Goal: Task Accomplishment & Management: Use online tool/utility

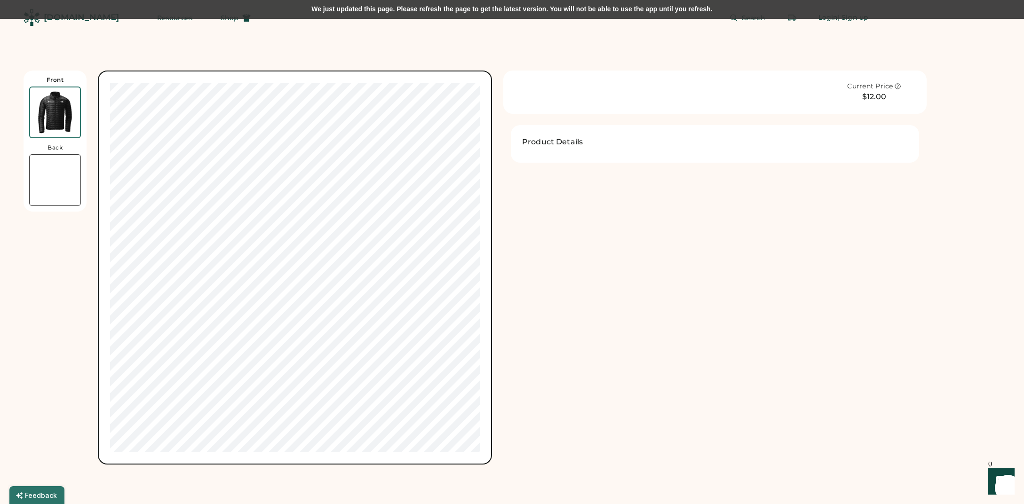
click at [614, 0] on div "We just updated this page. Please refresh the page to get the latest version. Y…" at bounding box center [512, 9] width 1024 height 19
click at [612, 6] on div "We just updated this page. Please refresh the page to get the latest version. Y…" at bounding box center [512, 9] width 1024 height 19
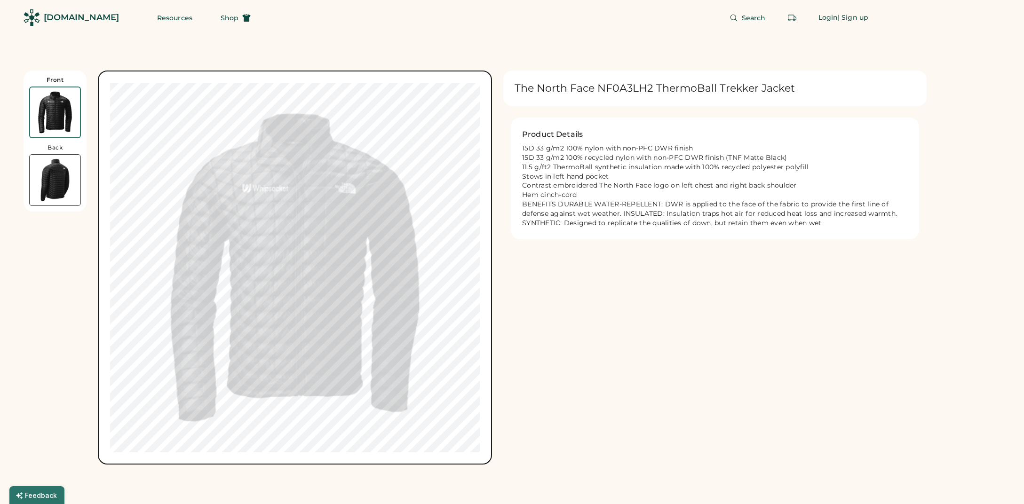
click at [52, 176] on img at bounding box center [55, 180] width 51 height 51
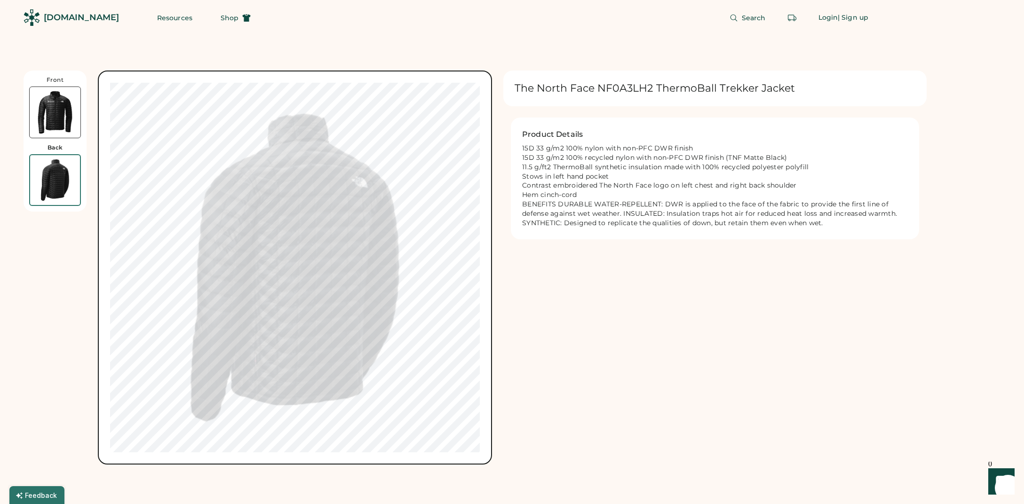
click at [53, 125] on img at bounding box center [55, 112] width 51 height 51
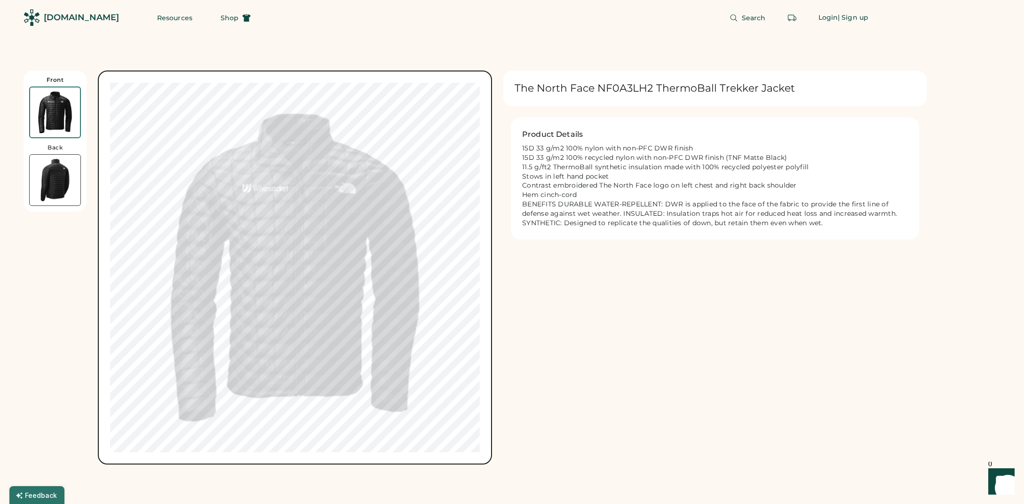
click at [49, 170] on img at bounding box center [55, 180] width 51 height 51
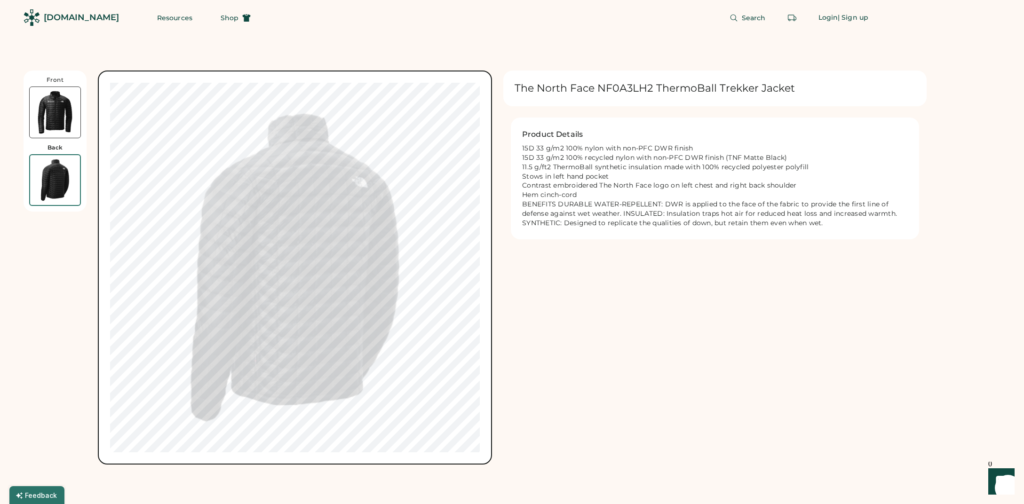
click at [54, 120] on img at bounding box center [55, 112] width 51 height 51
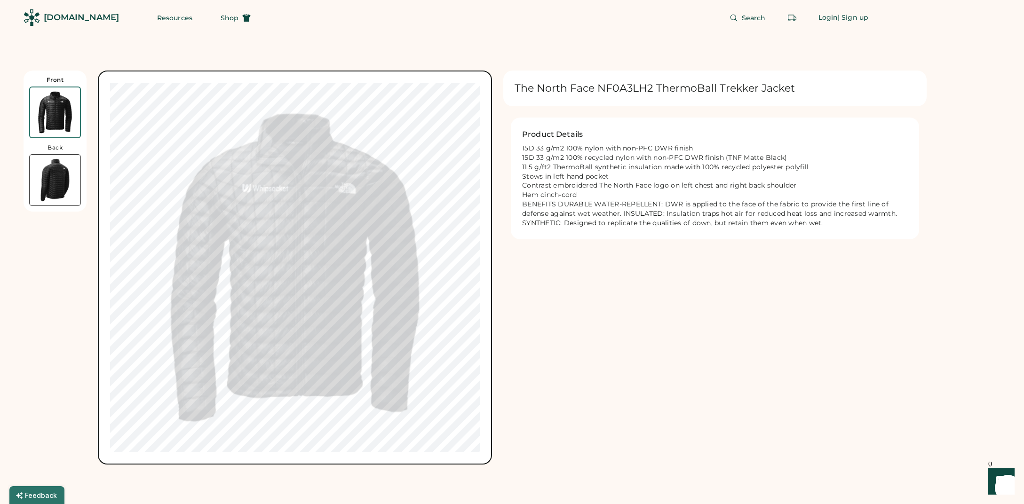
click at [65, 166] on img at bounding box center [55, 180] width 51 height 51
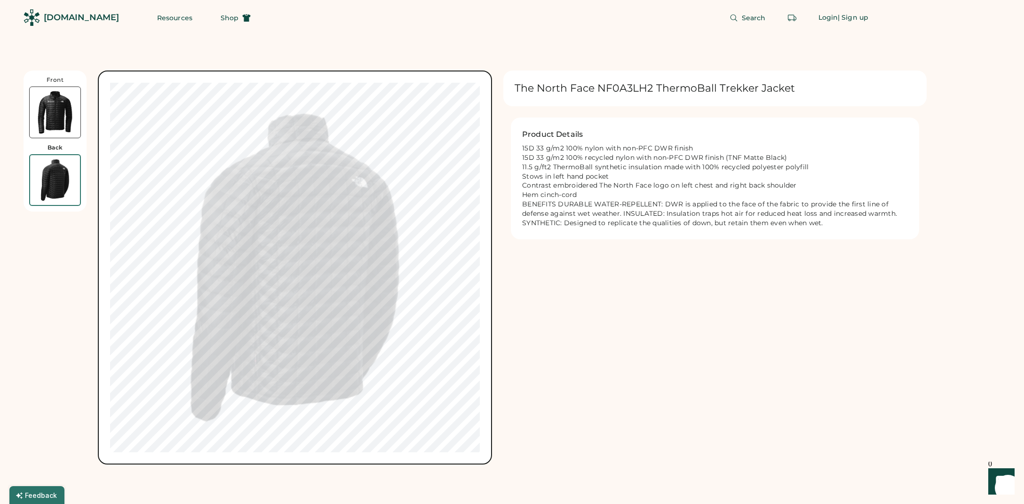
click at [63, 124] on img at bounding box center [55, 112] width 51 height 51
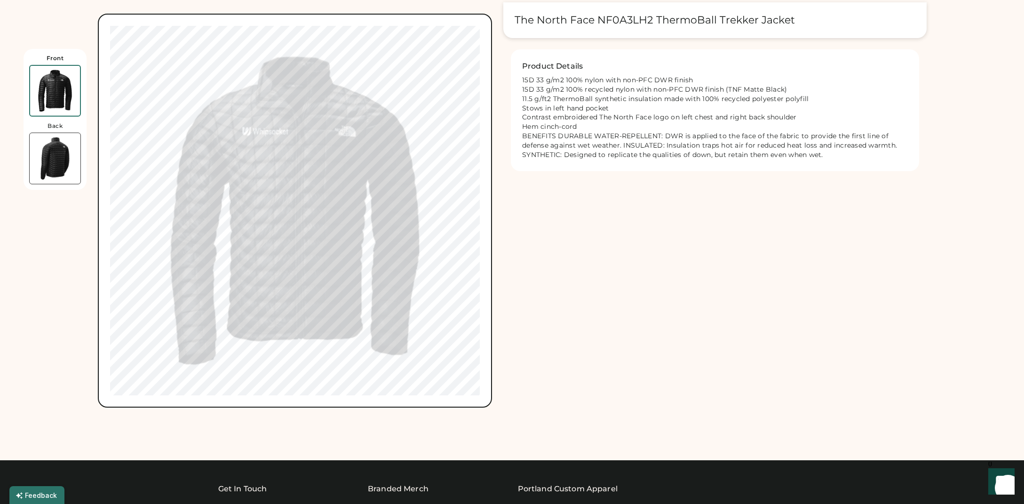
scroll to position [71, 0]
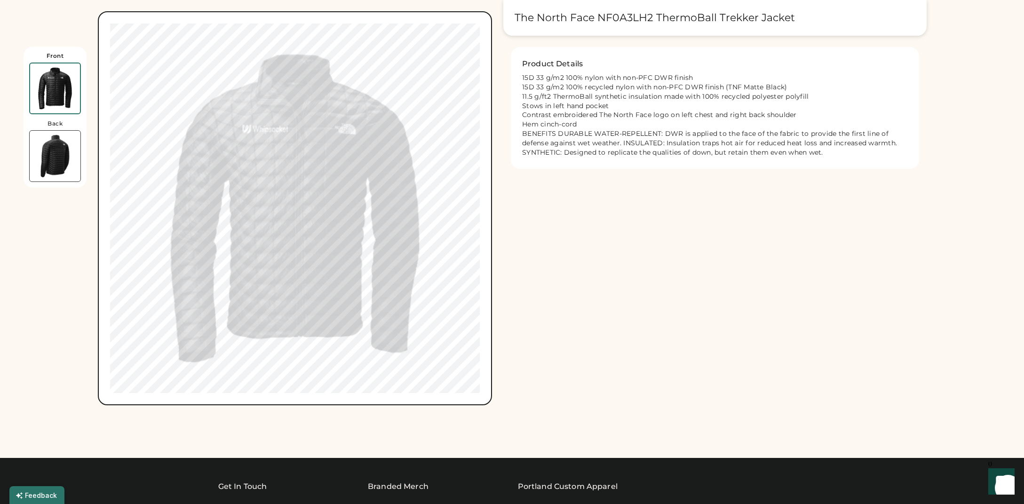
click at [980, 94] on div "[DOMAIN_NAME] Resources Shop Search Login | Sign up Front Back The North Face N…" at bounding box center [512, 379] width 1024 height 900
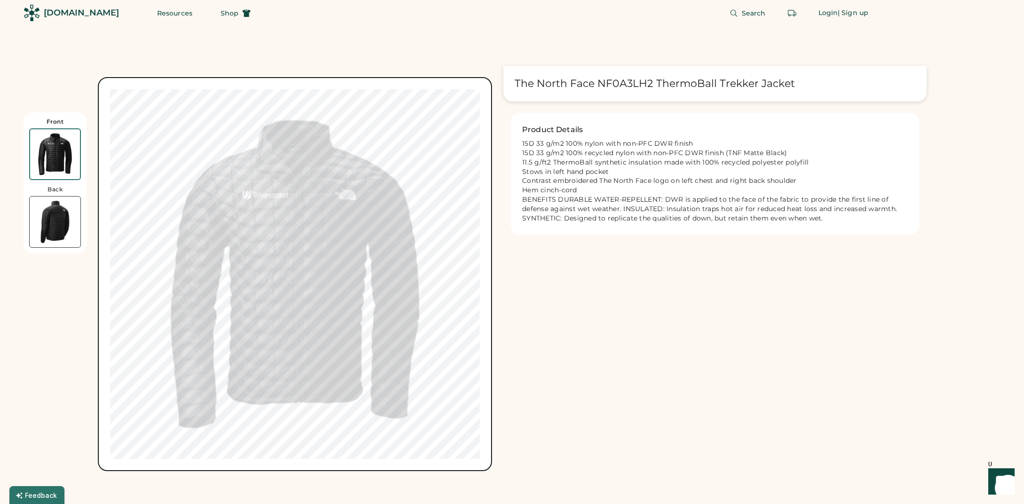
scroll to position [0, 0]
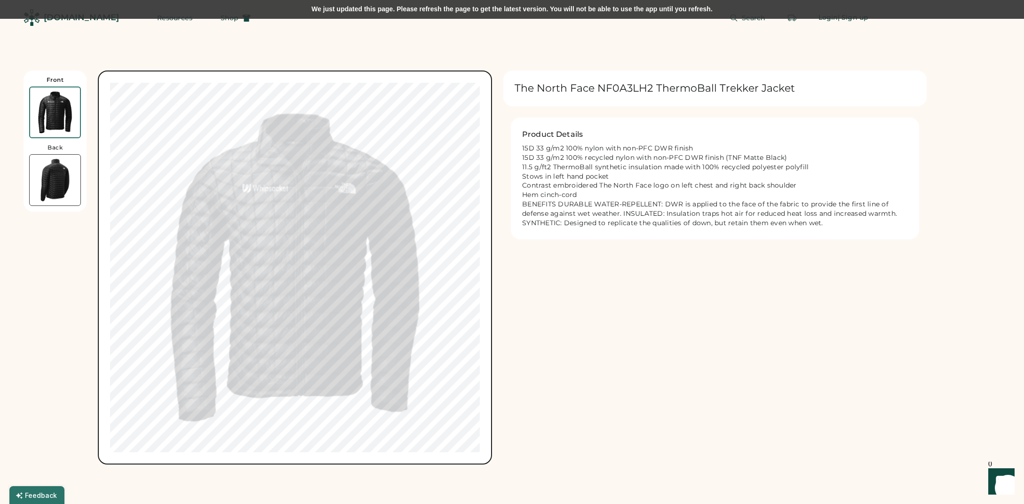
click at [604, 14] on div "We just updated this page. Please refresh the page to get the latest version. Y…" at bounding box center [512, 9] width 1024 height 19
click at [700, 13] on div "We just updated this page. Please refresh the page to get the latest version. Y…" at bounding box center [512, 9] width 1024 height 19
